Goal: Task Accomplishment & Management: Manage account settings

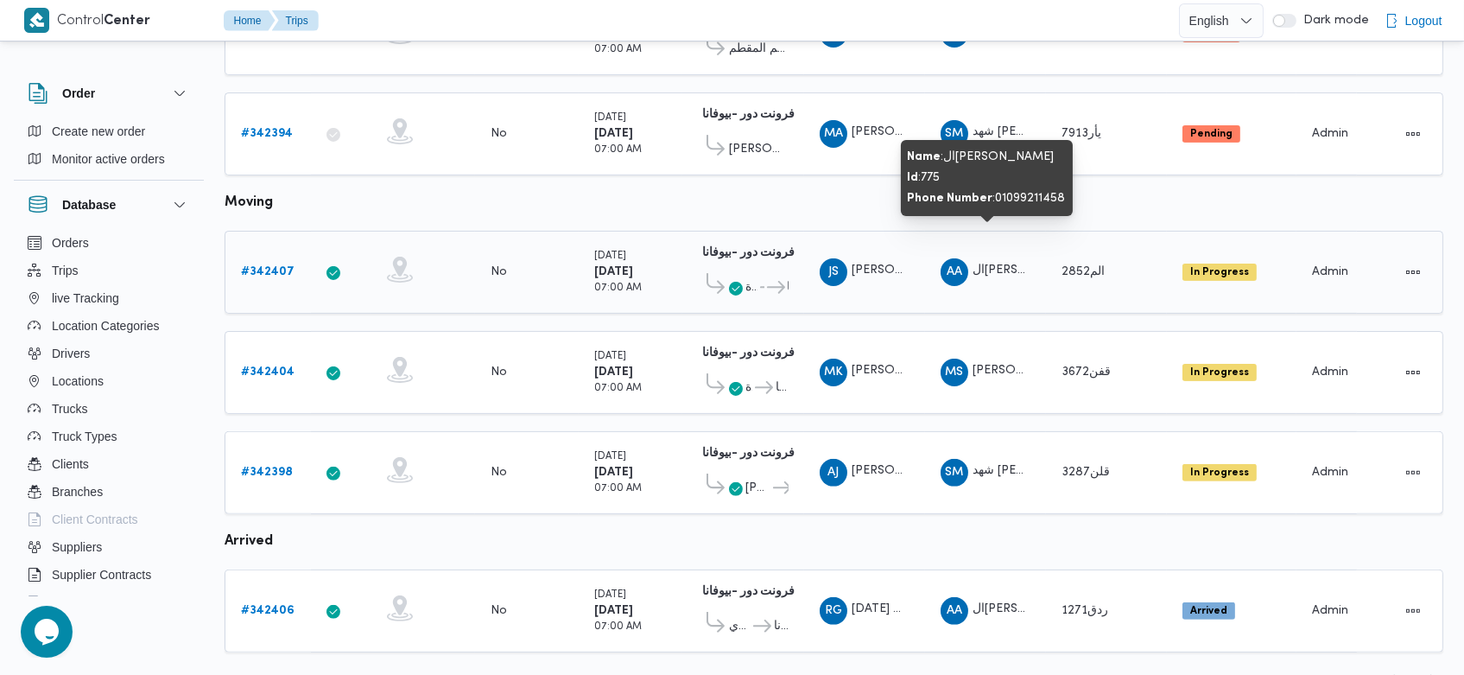
scroll to position [1220, 0]
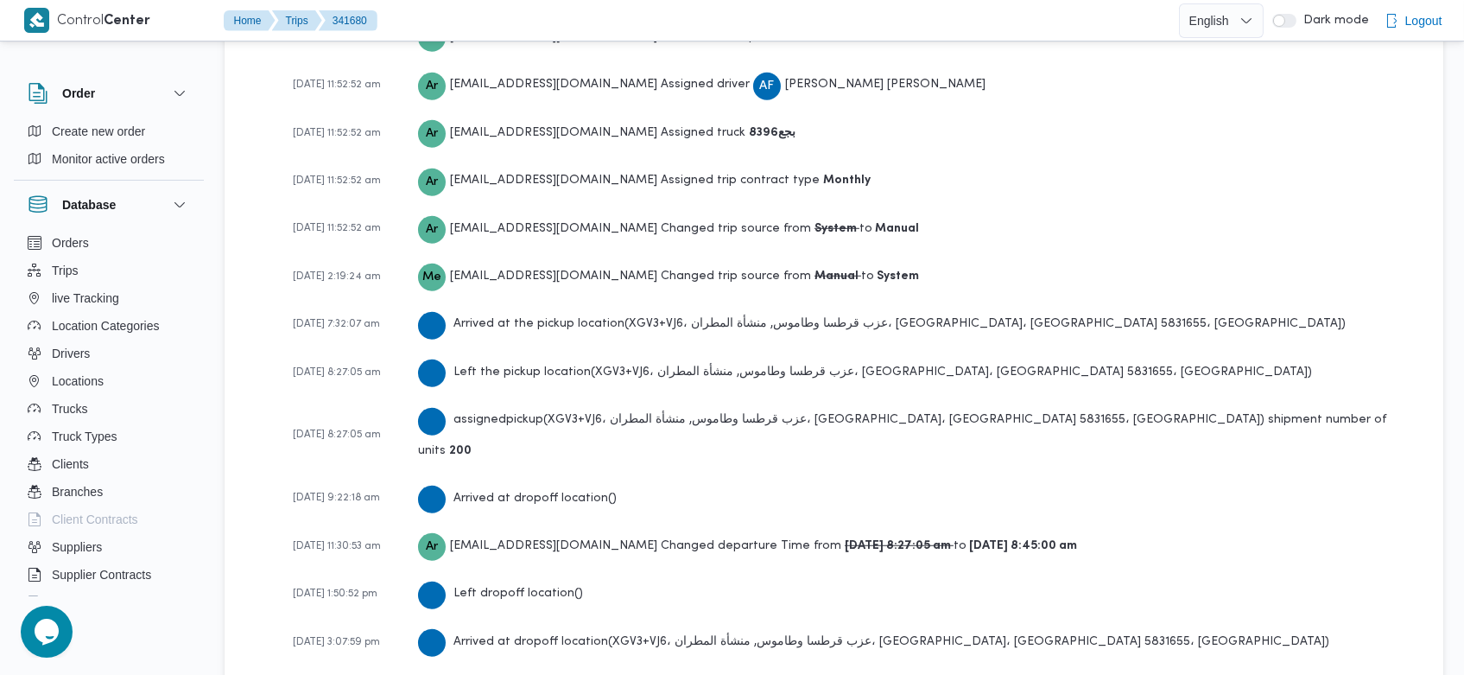
scroll to position [2650, 0]
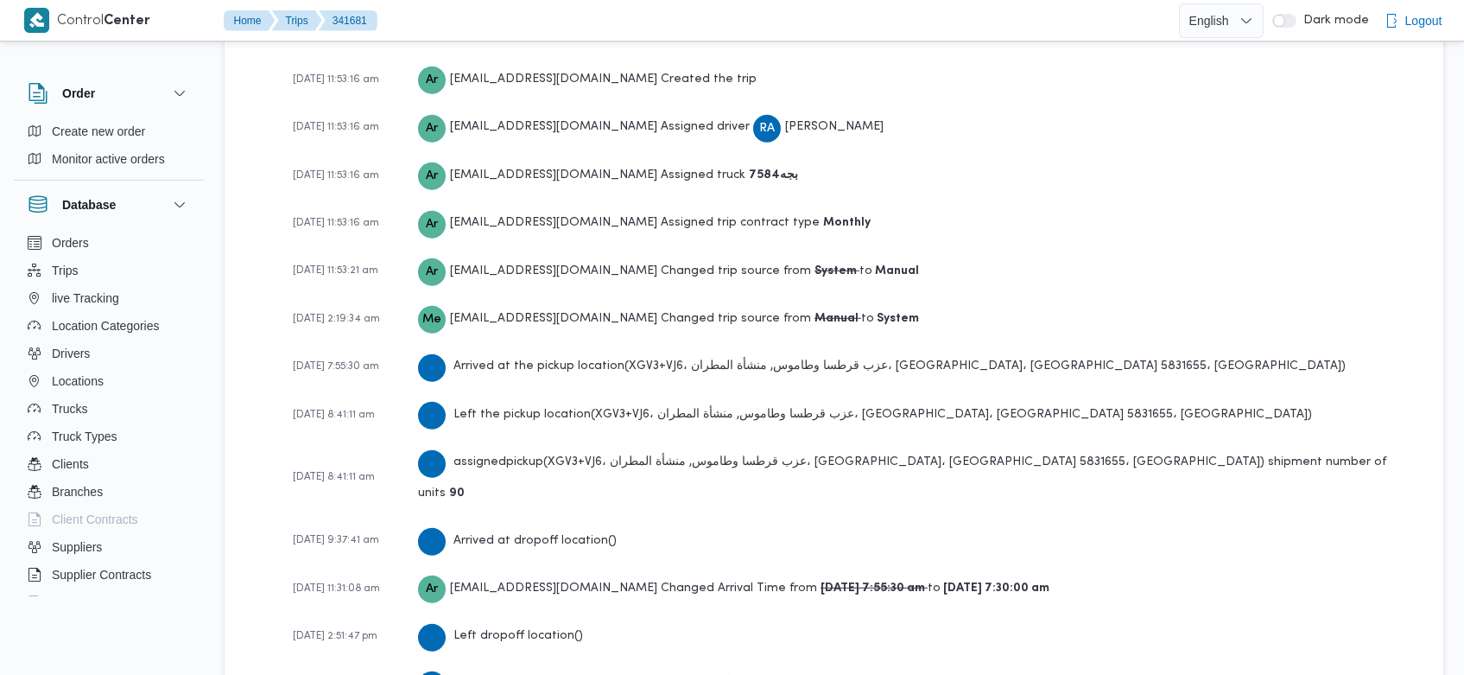
scroll to position [2601, 0]
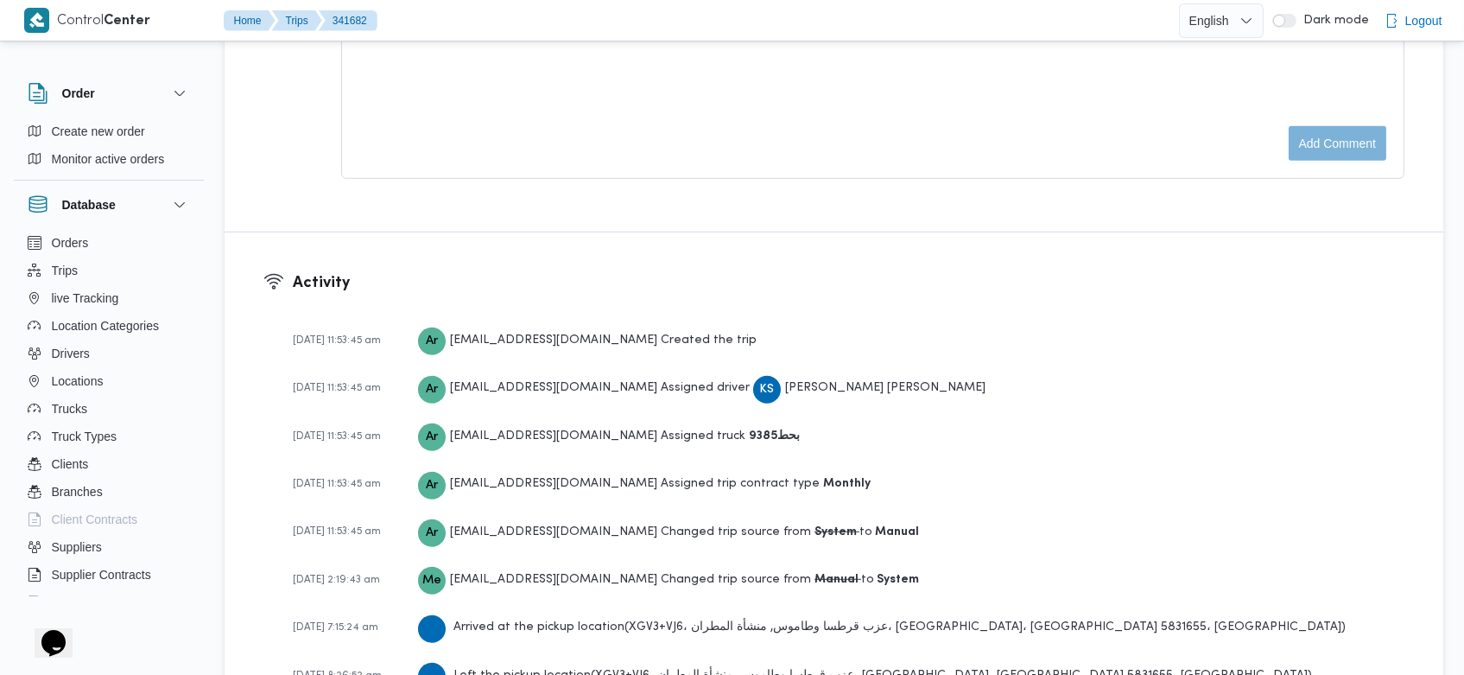
scroll to position [2552, 0]
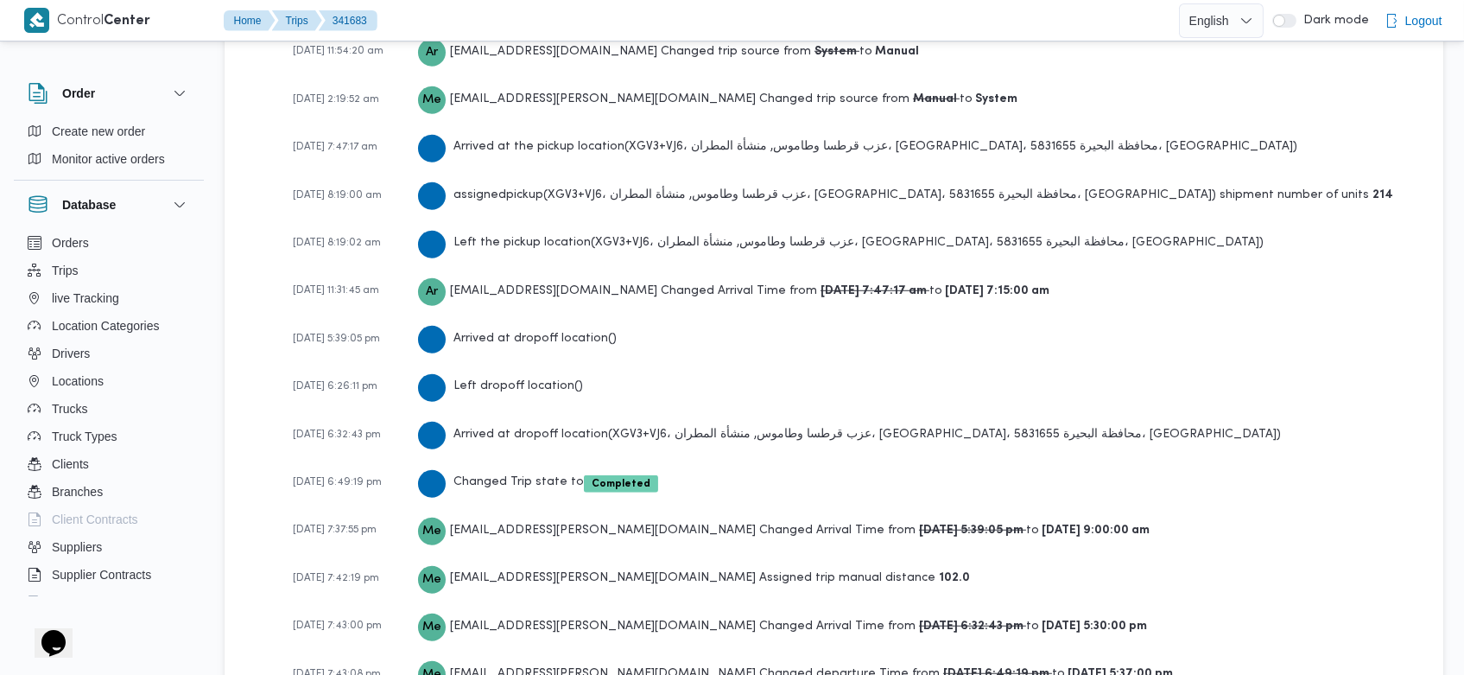
scroll to position [2797, 0]
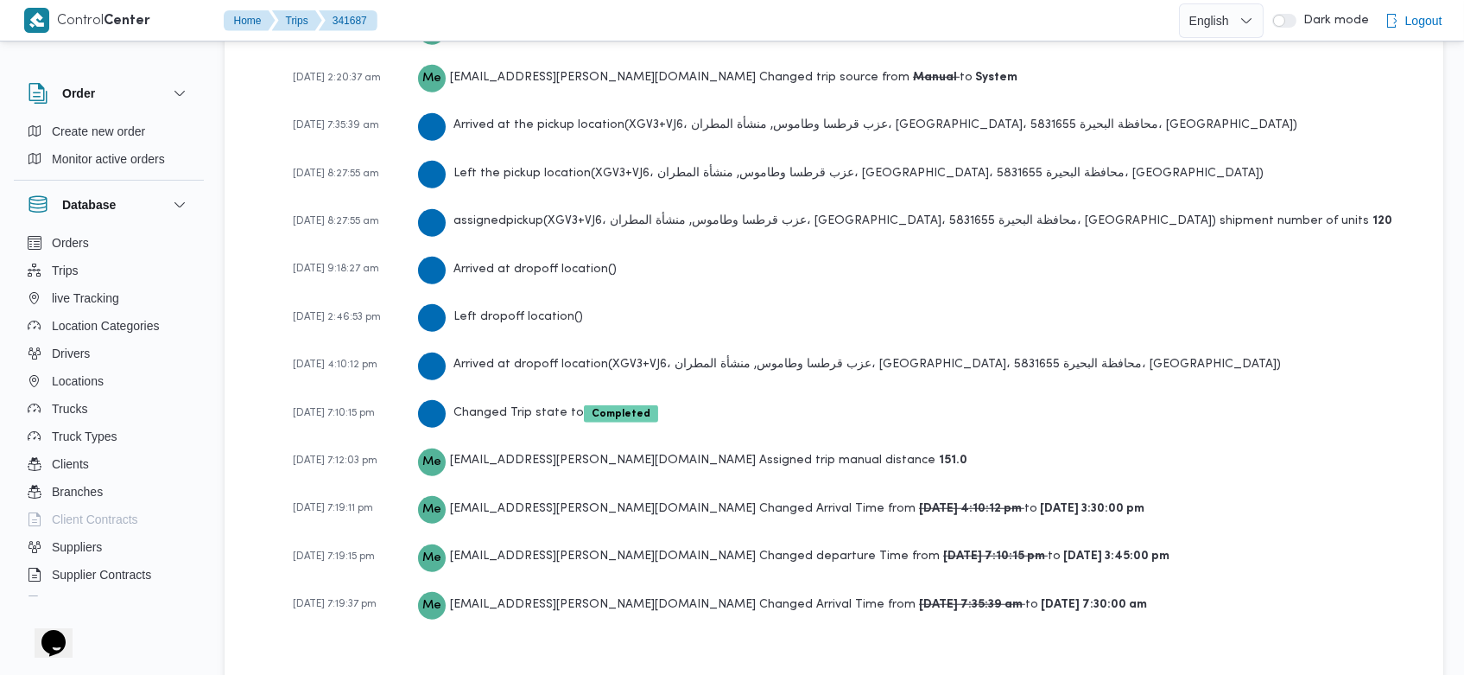
scroll to position [2698, 0]
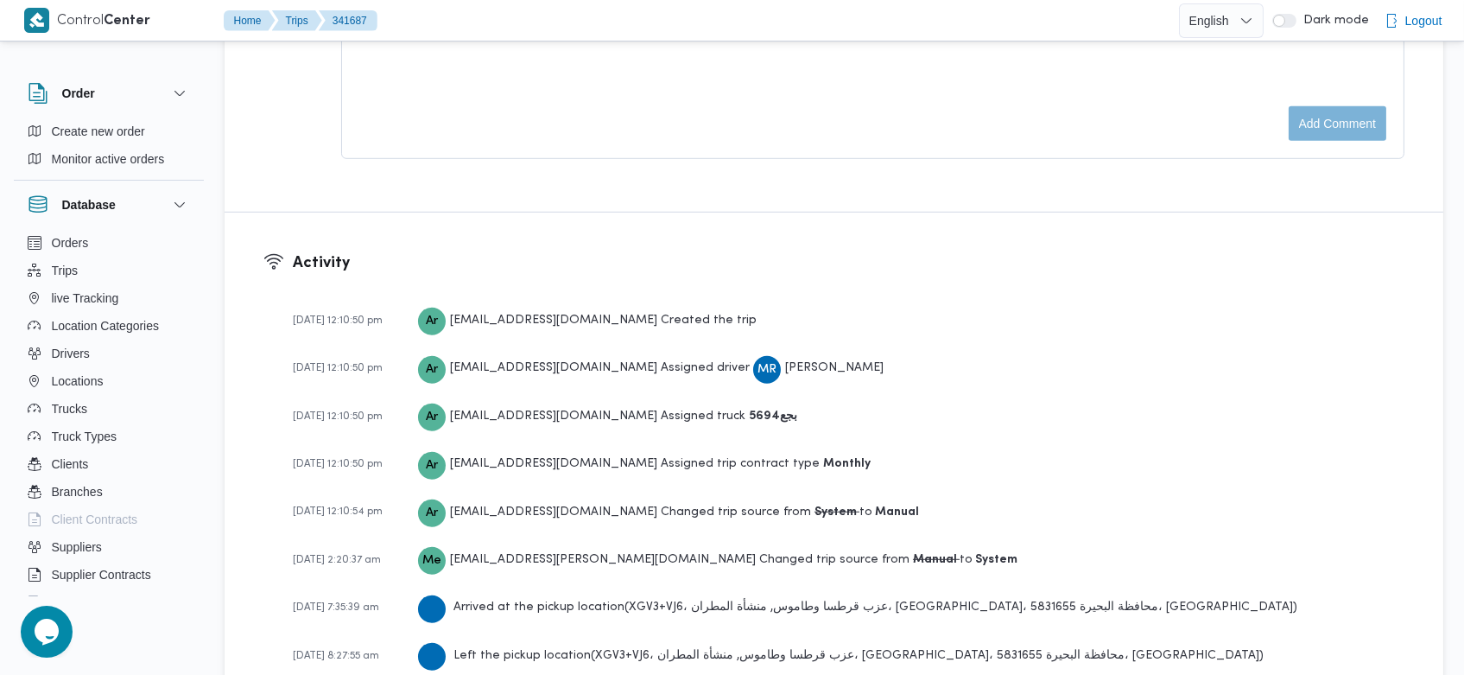
scroll to position [2699, 0]
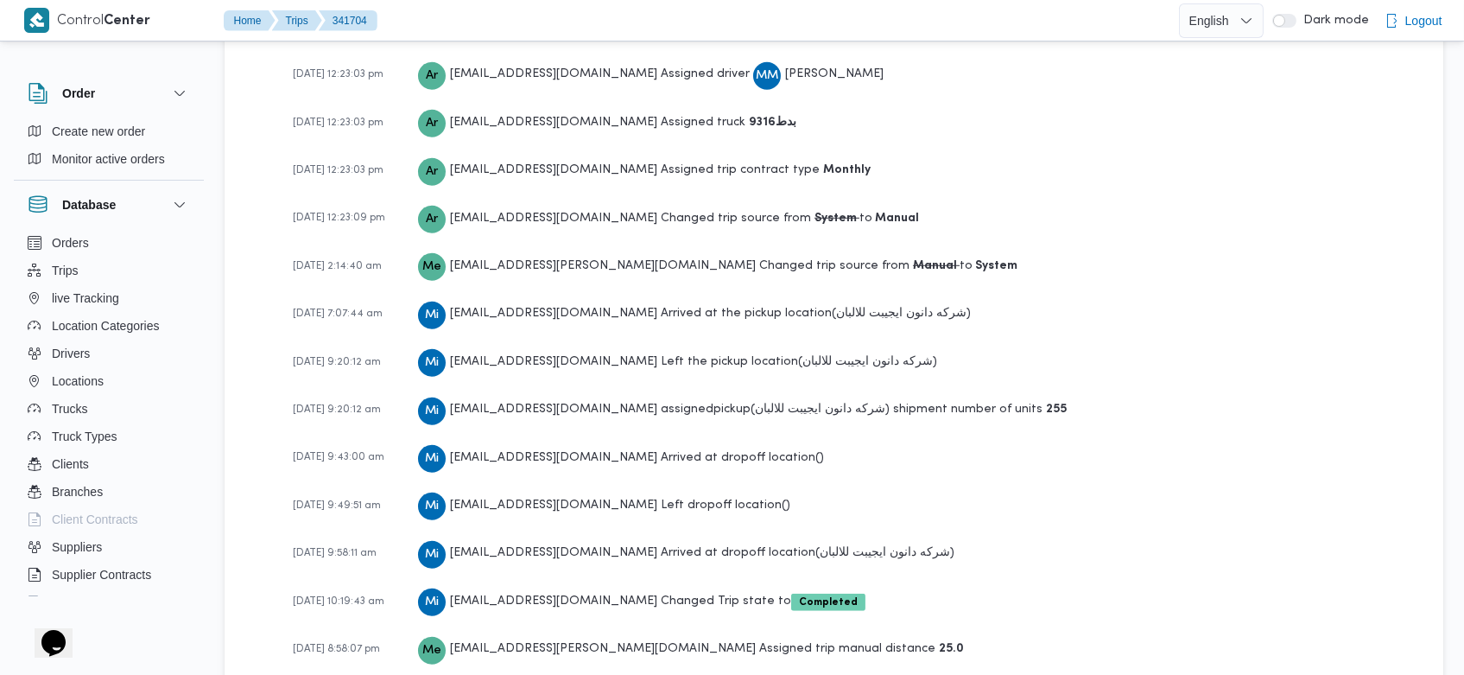
scroll to position [2699, 0]
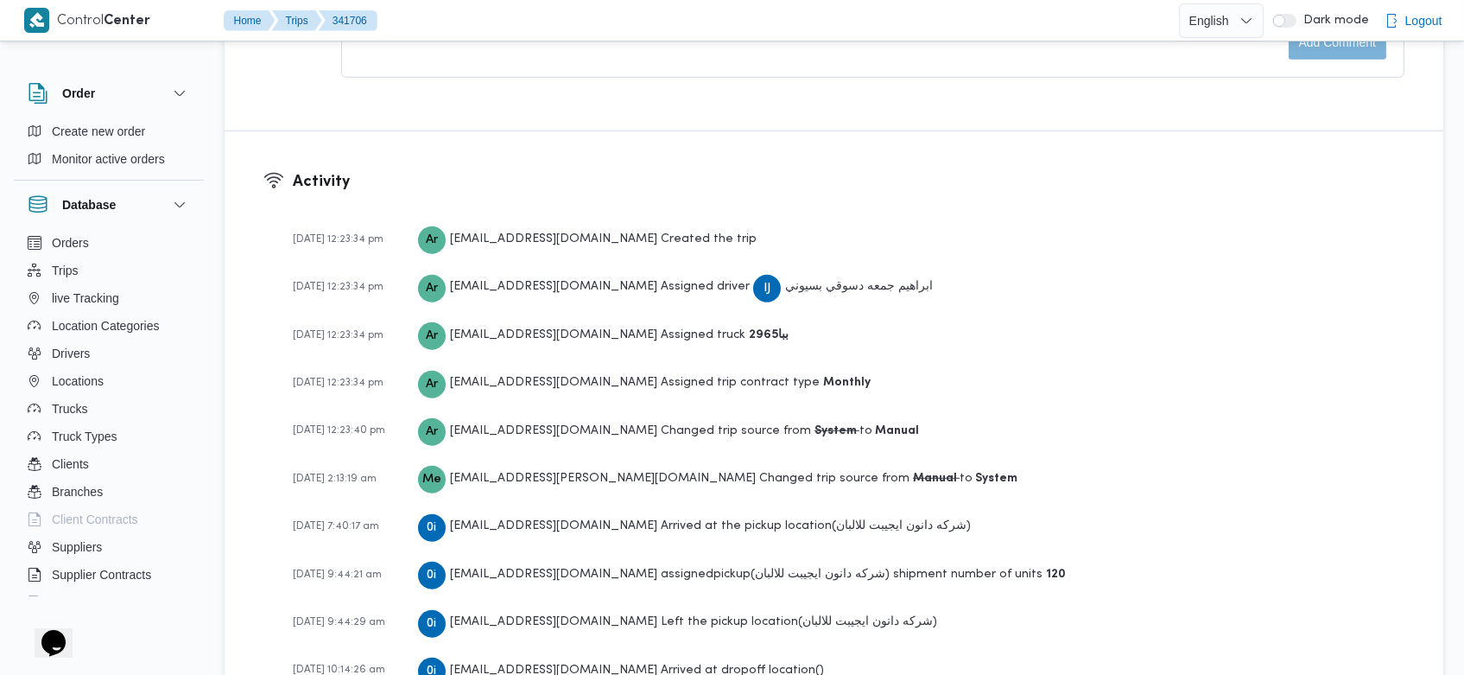
scroll to position [2601, 0]
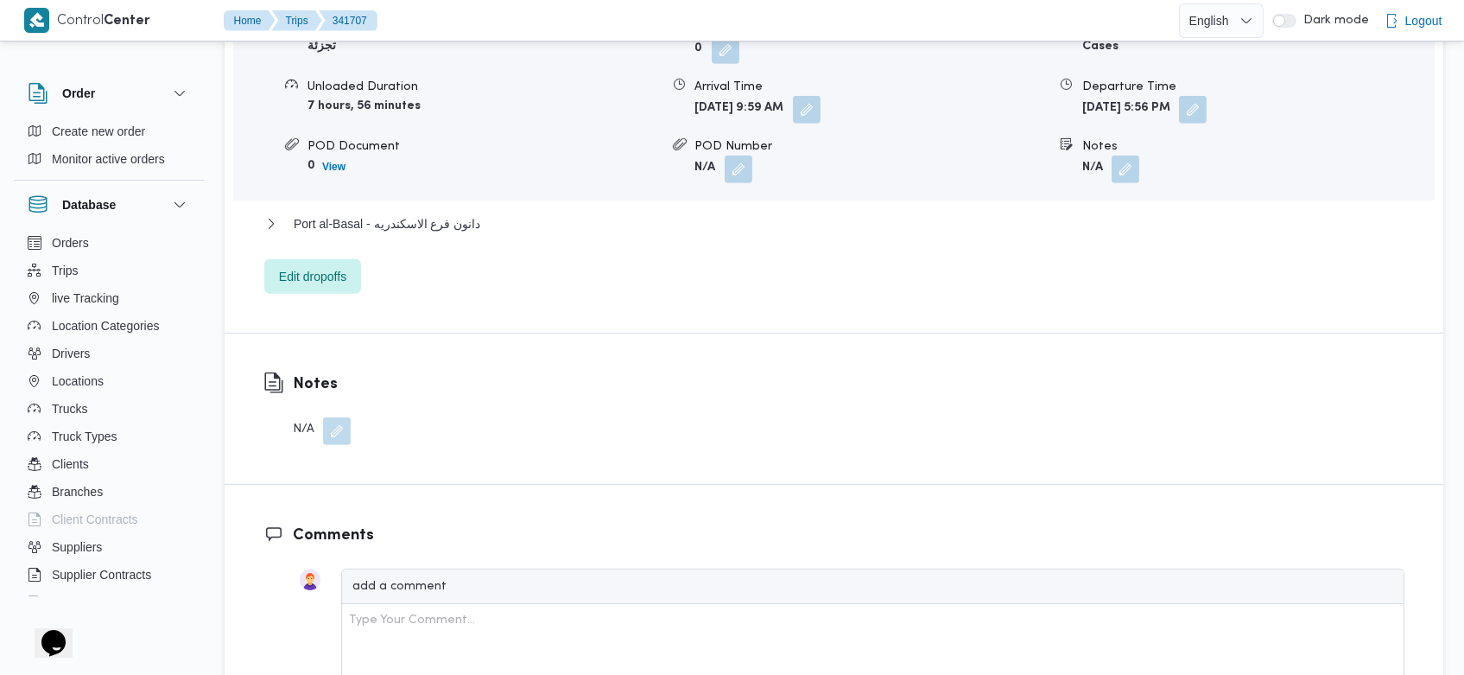
scroll to position [2650, 0]
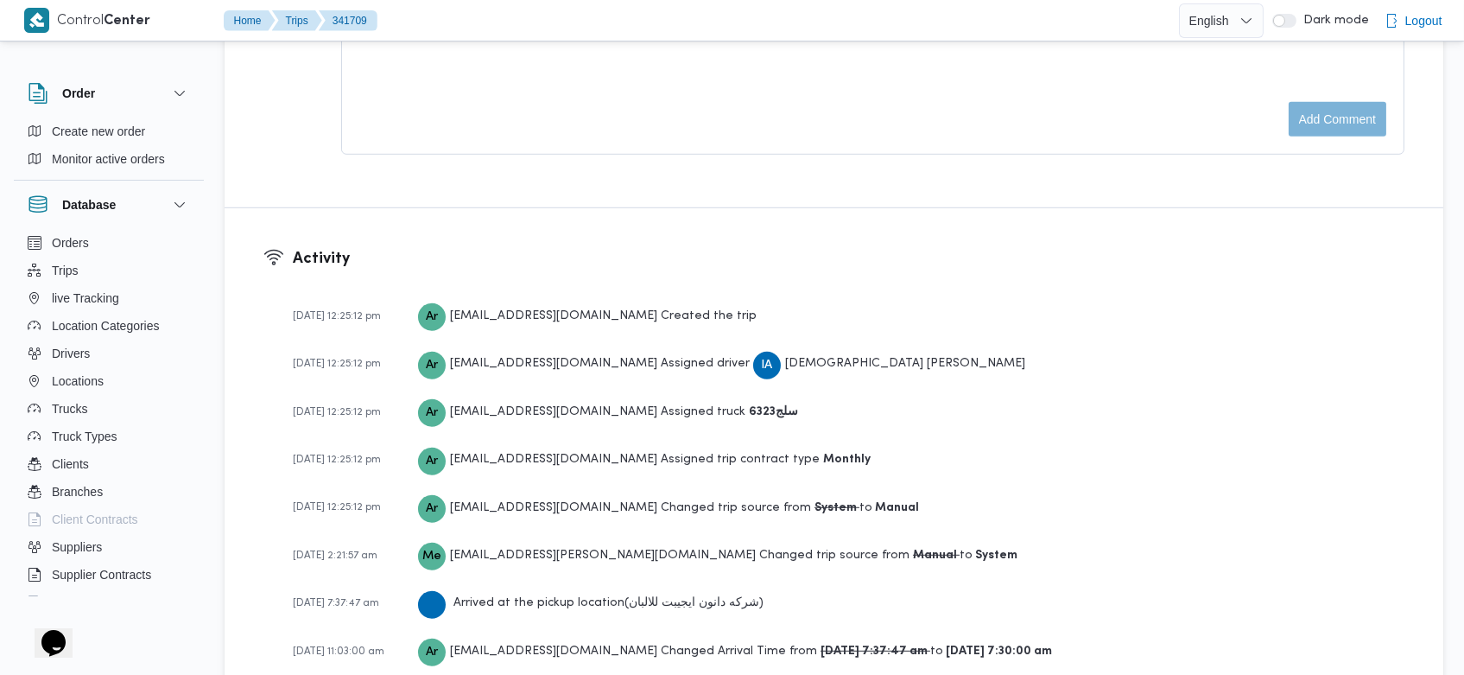
scroll to position [2209, 0]
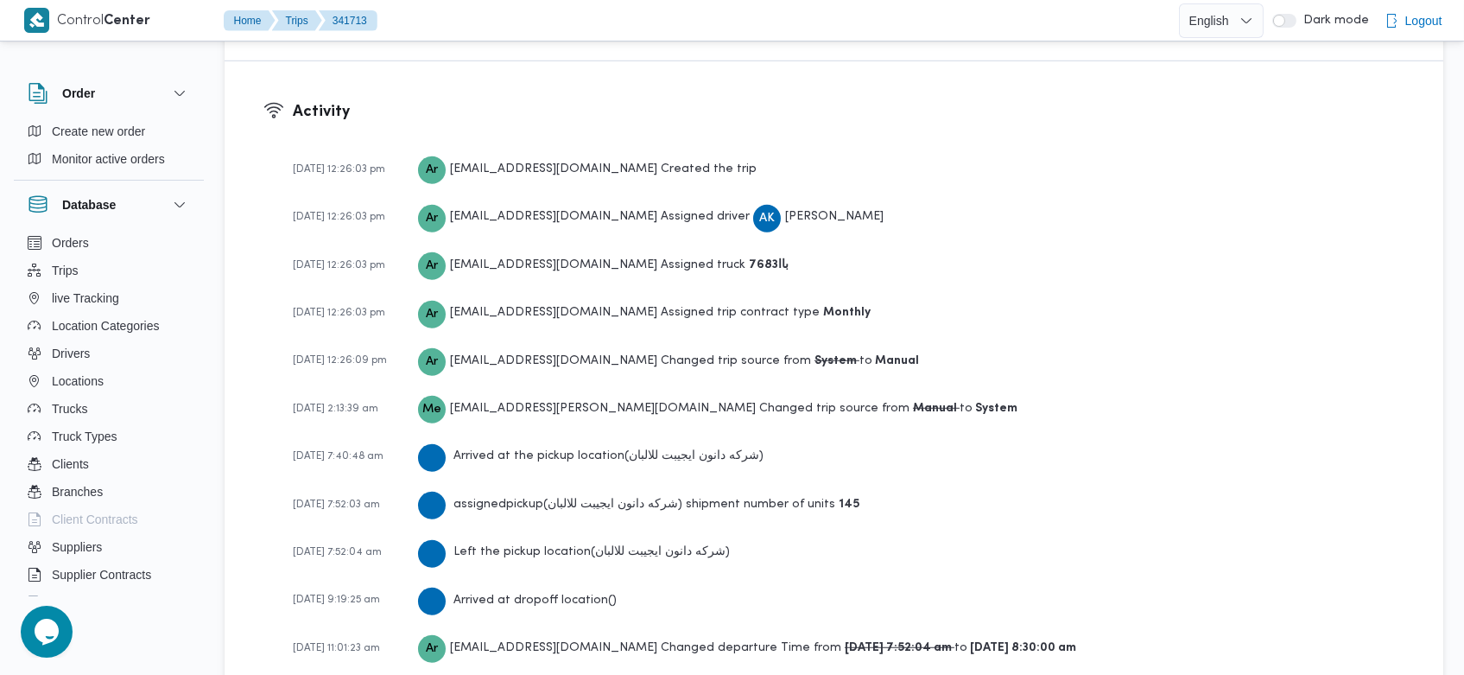
scroll to position [2846, 0]
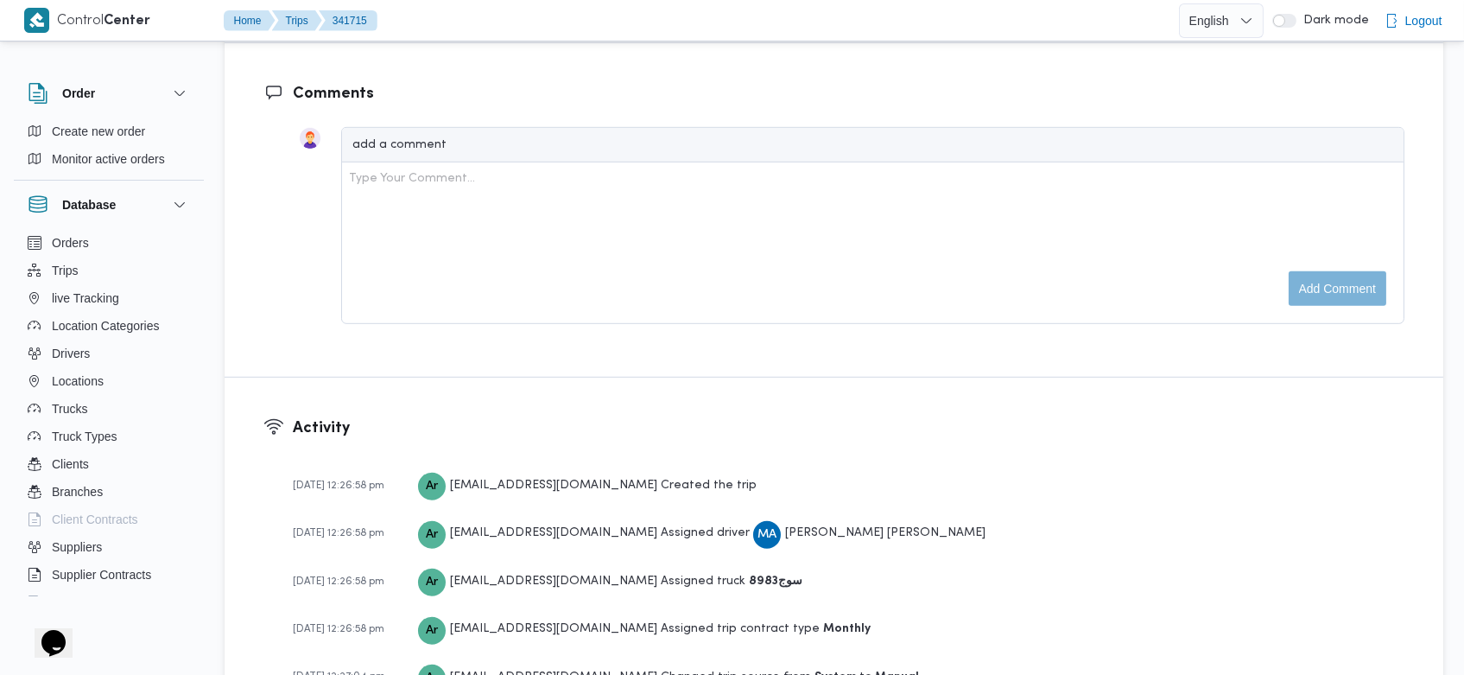
scroll to position [2601, 0]
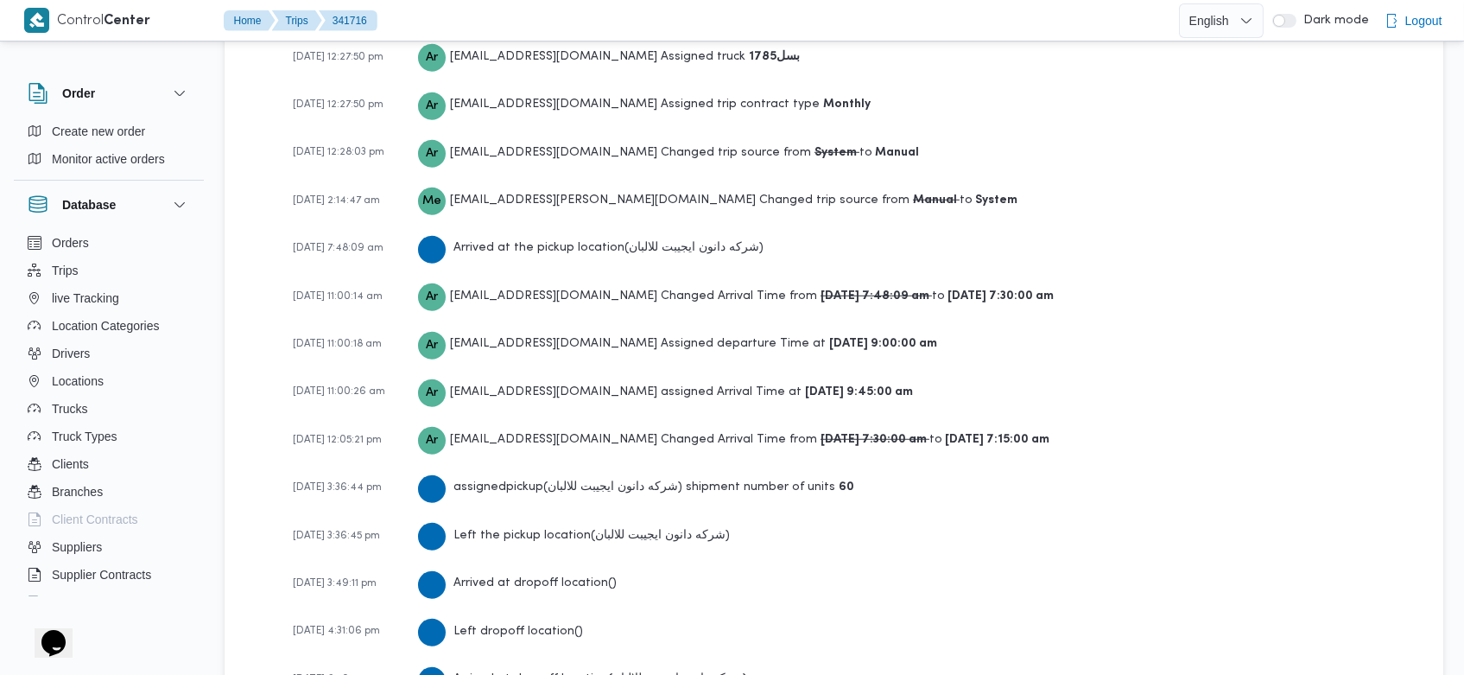
scroll to position [2895, 0]
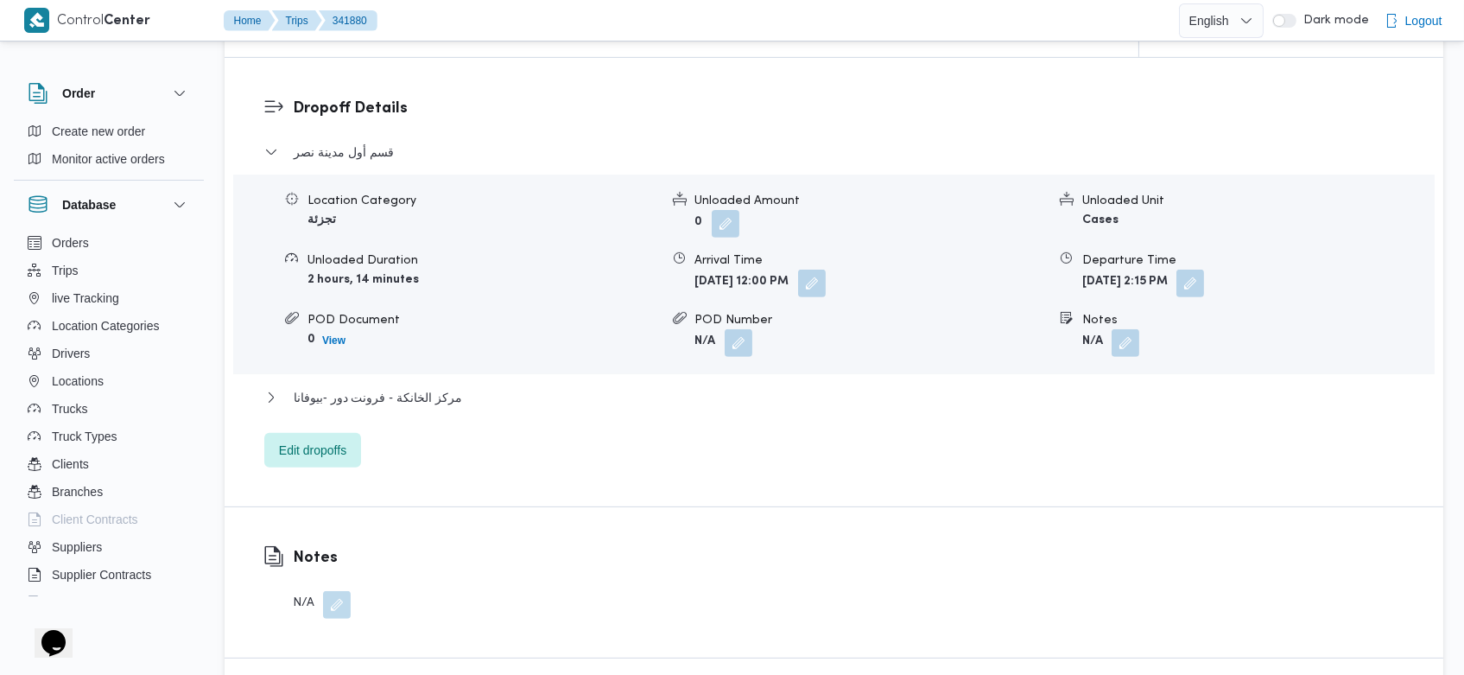
scroll to position [2468, 0]
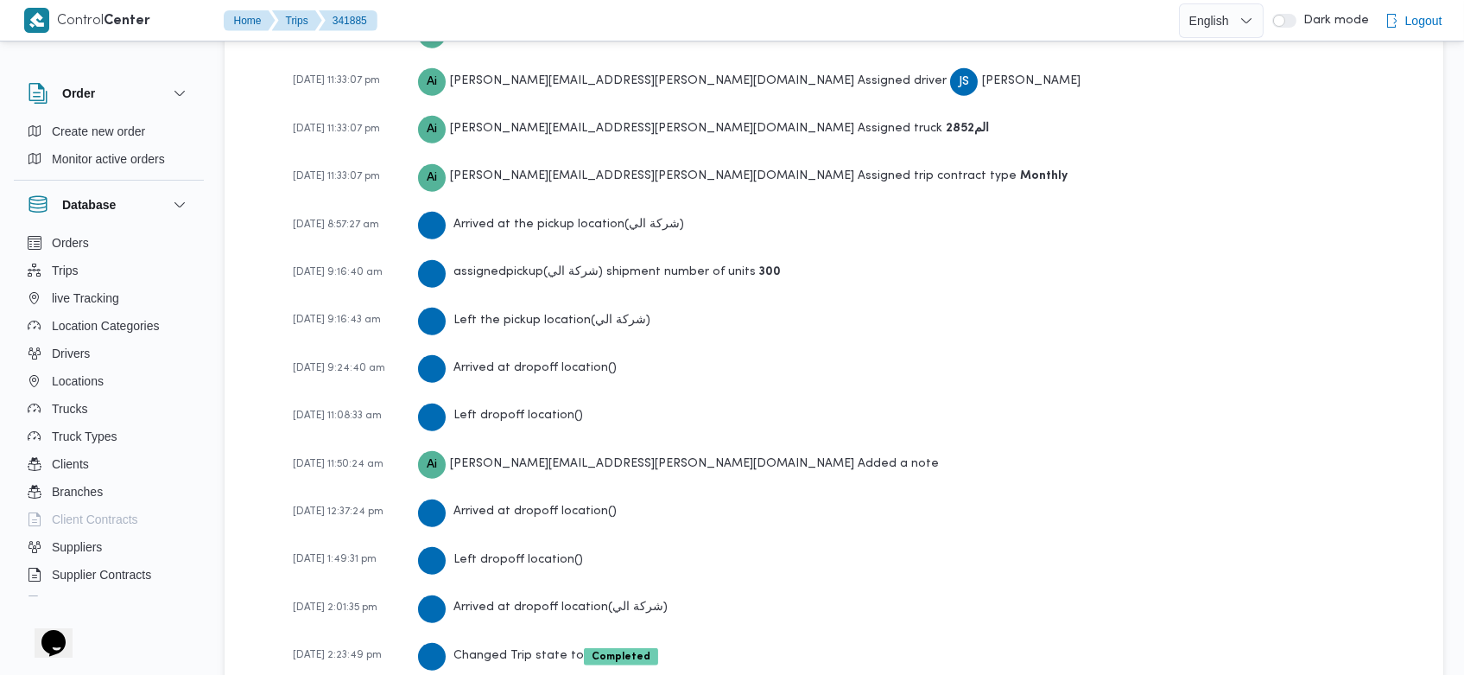
scroll to position [2856, 0]
